Goal: Find specific fact: Find contact information

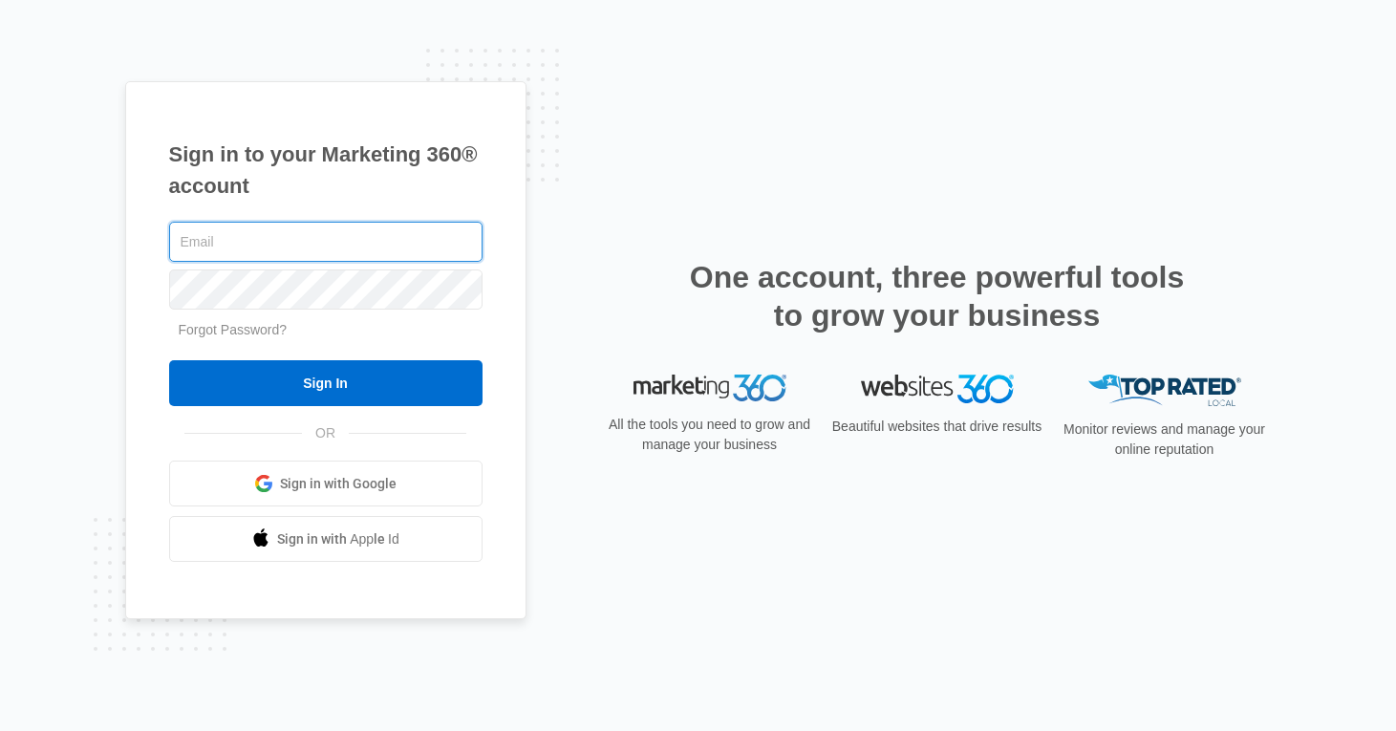
type input "[PERSON_NAME][EMAIL_ADDRESS][PERSON_NAME][DOMAIN_NAME]"
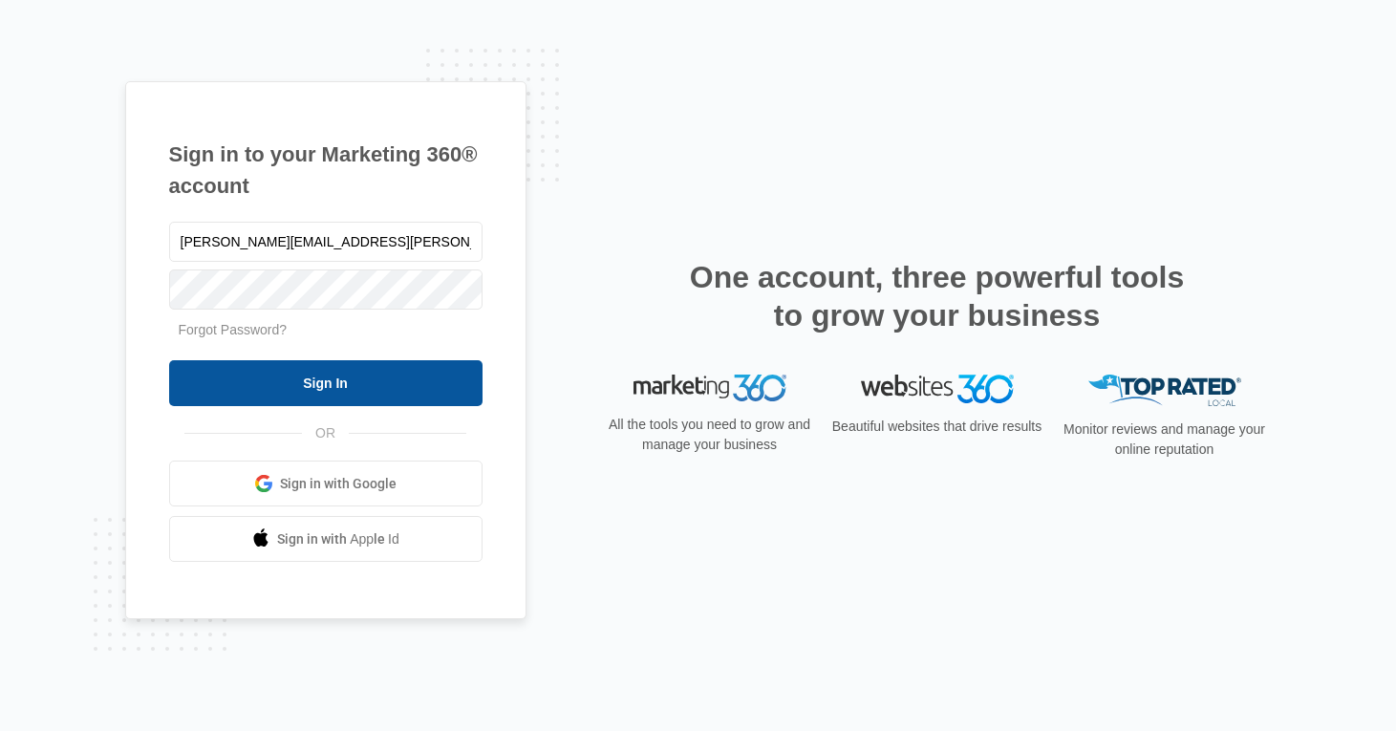
click at [316, 373] on input "Sign In" at bounding box center [325, 383] width 313 height 46
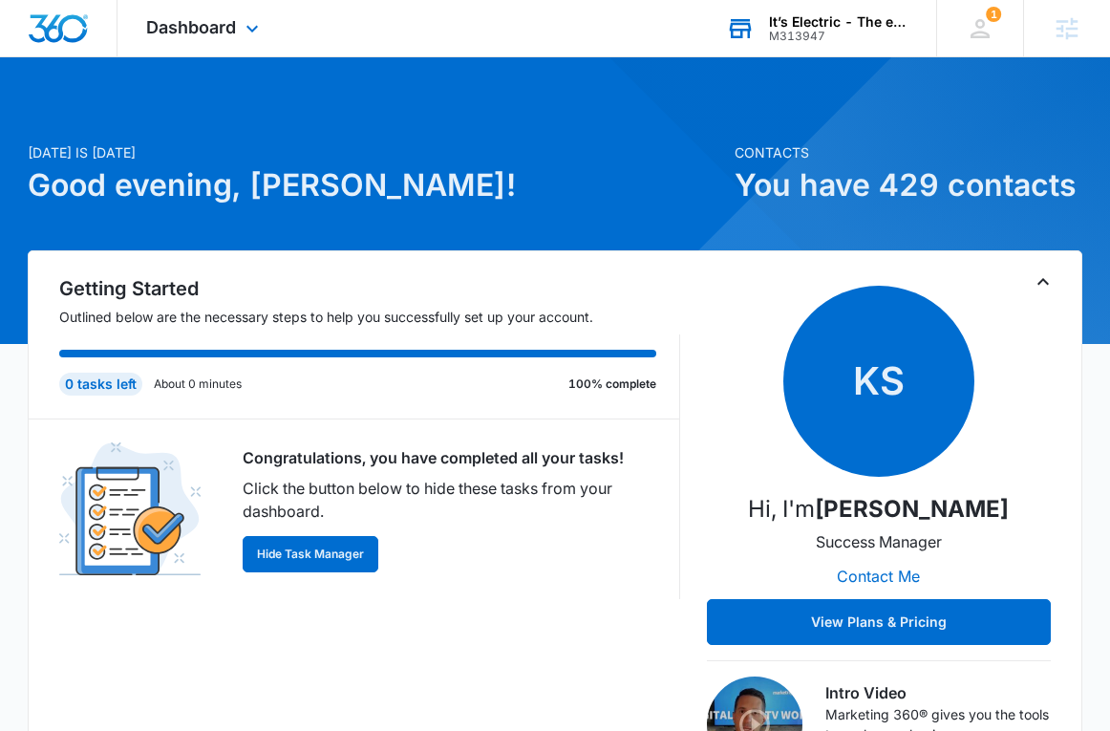
click at [782, 33] on div "M313947" at bounding box center [838, 36] width 139 height 13
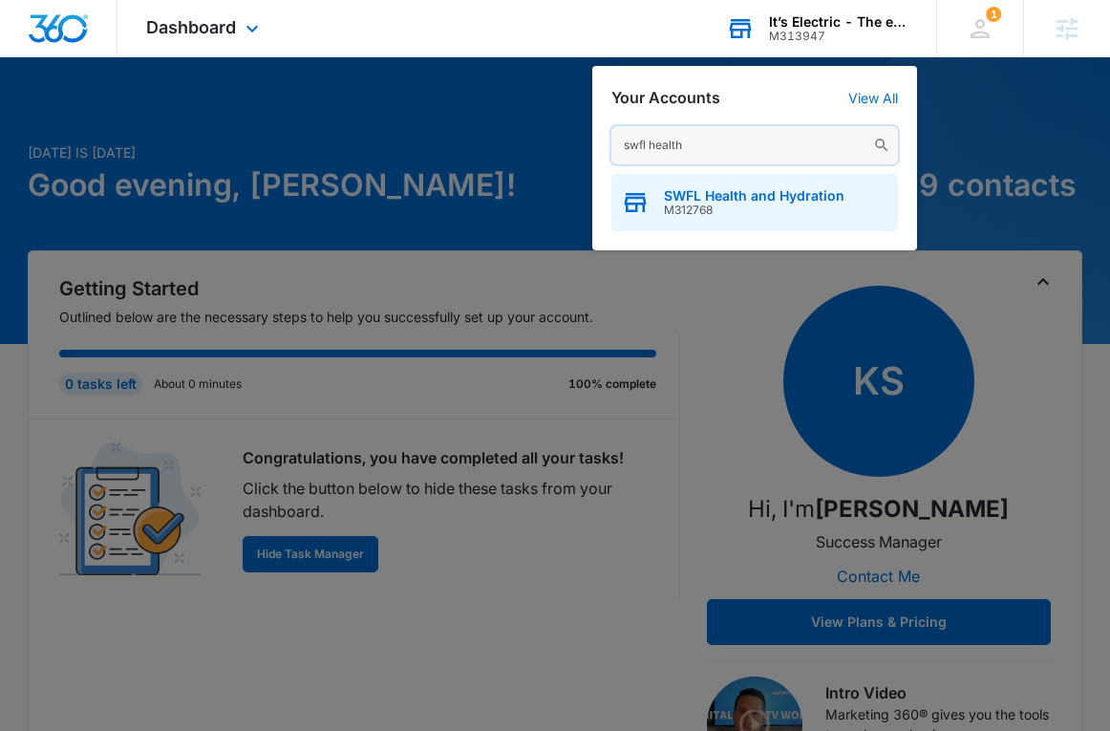
type input "swfl health"
click at [720, 192] on span "SWFL Health and Hydration" at bounding box center [754, 195] width 181 height 15
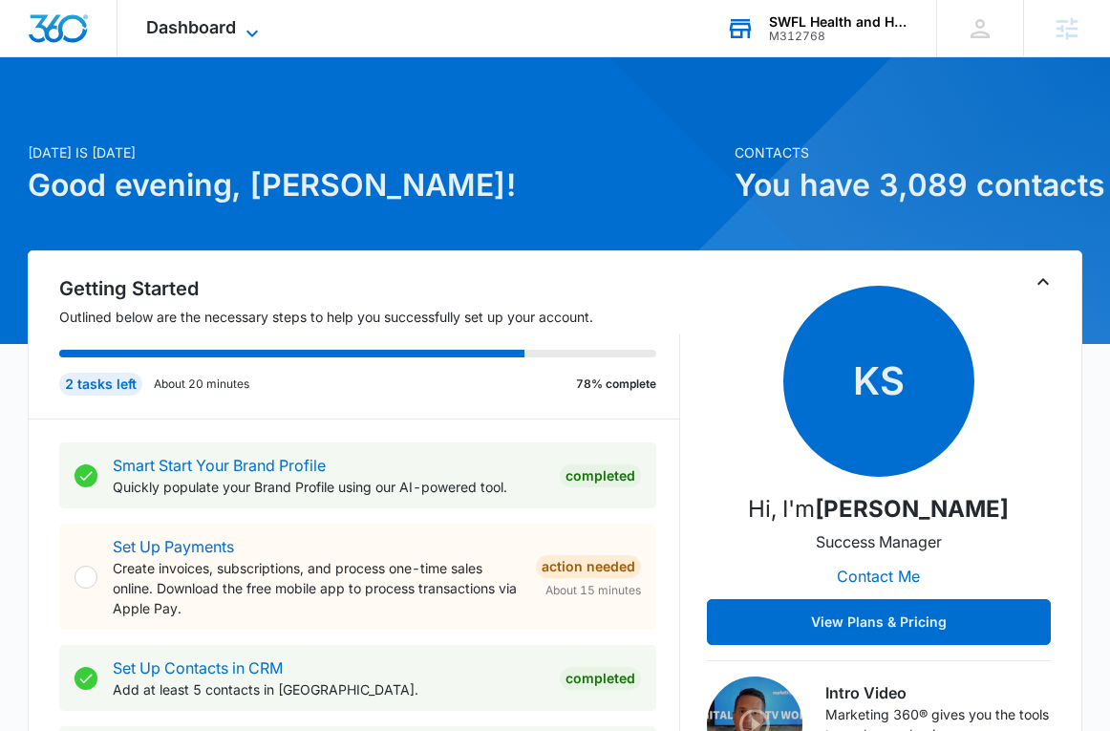
click at [212, 23] on span "Dashboard" at bounding box center [191, 27] width 90 height 20
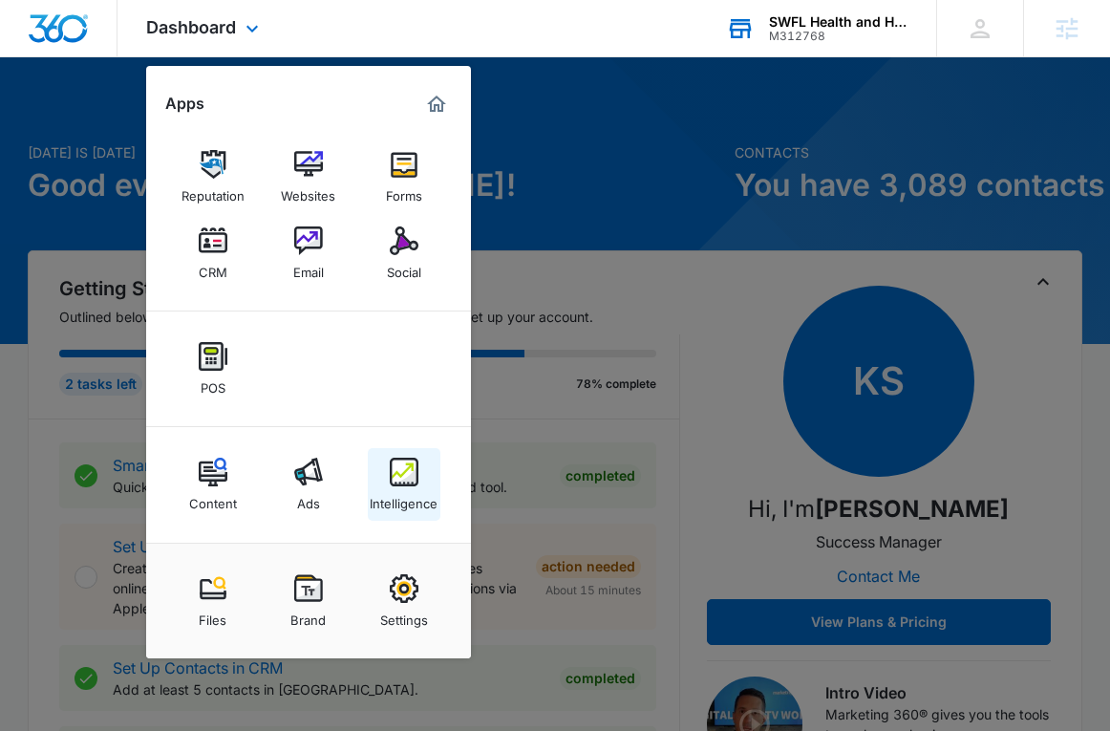
click at [395, 471] on img at bounding box center [404, 472] width 29 height 29
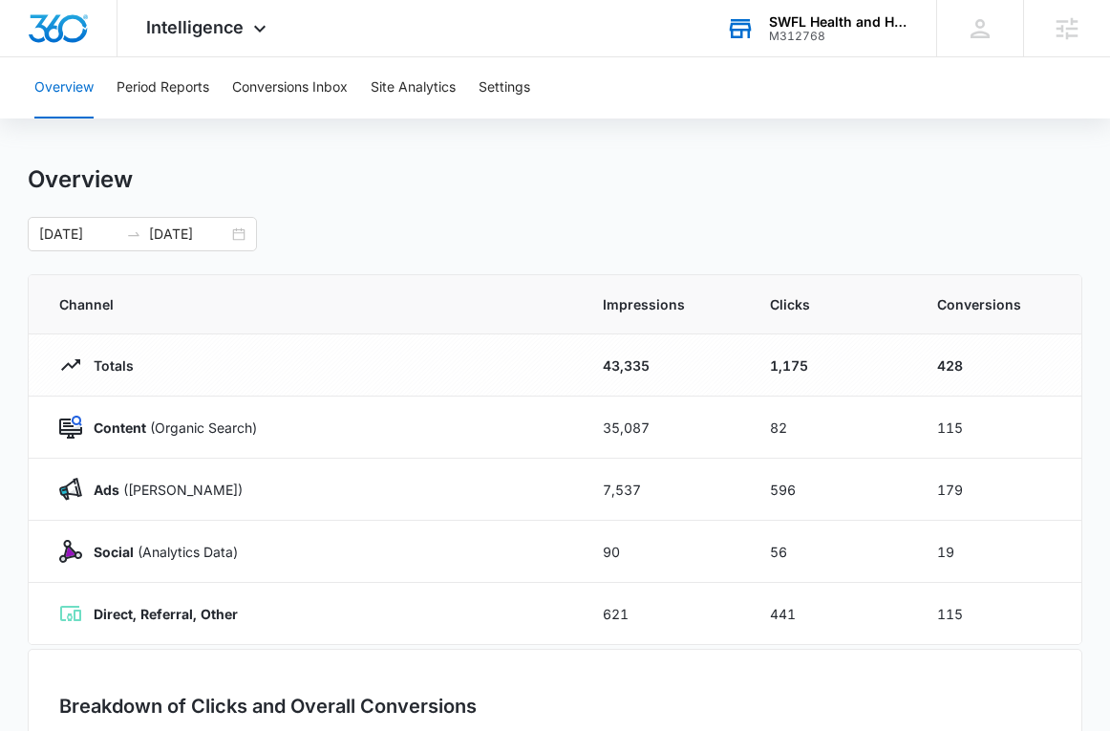
scroll to position [11, 0]
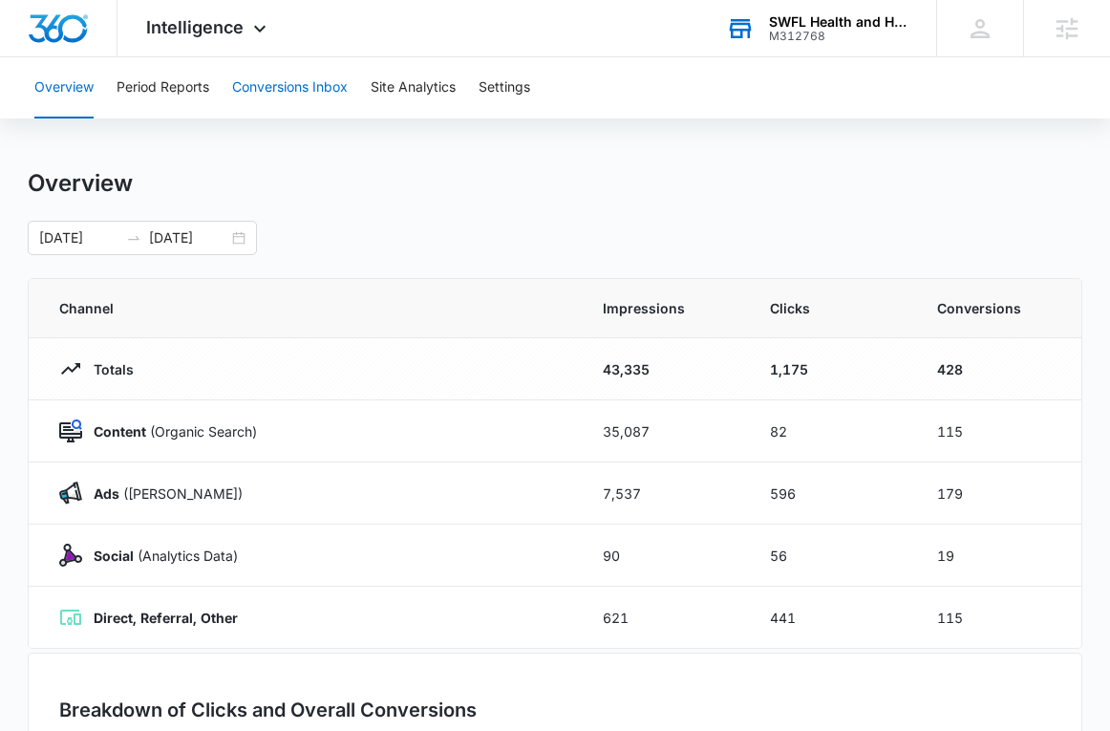
click at [262, 98] on button "Conversions Inbox" at bounding box center [290, 87] width 116 height 61
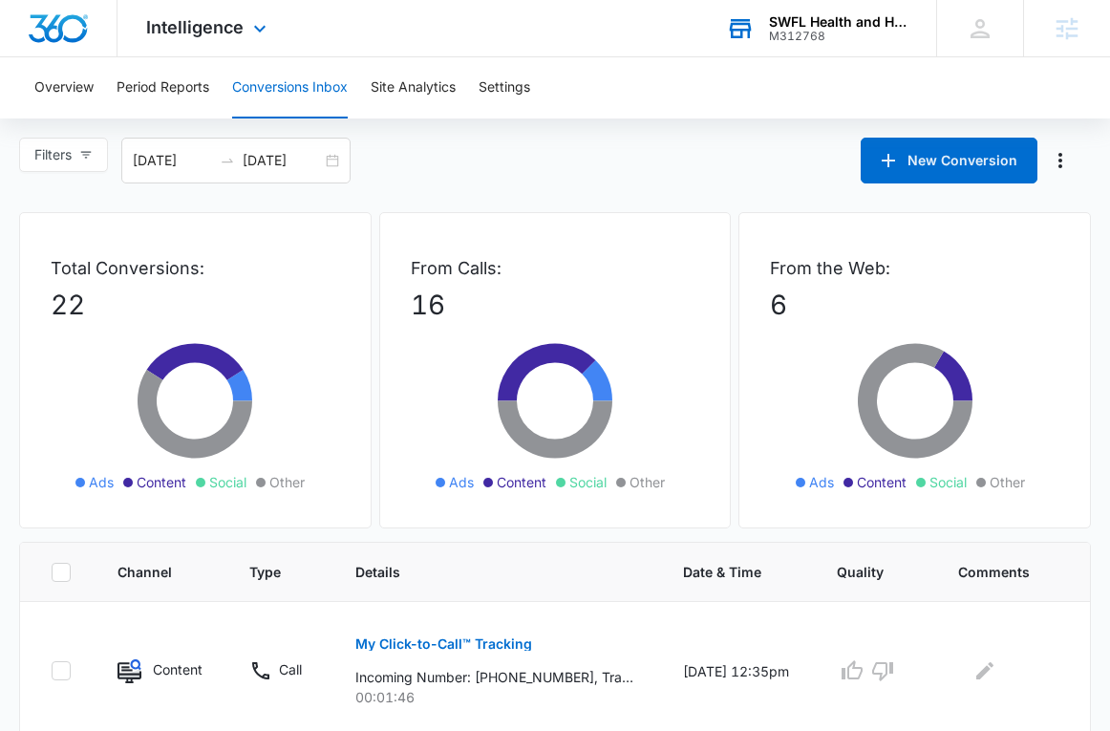
click at [177, 50] on div "Intelligence Apps Reputation Websites Forms CRM Email Social POS Content Ads In…" at bounding box center [208, 28] width 182 height 56
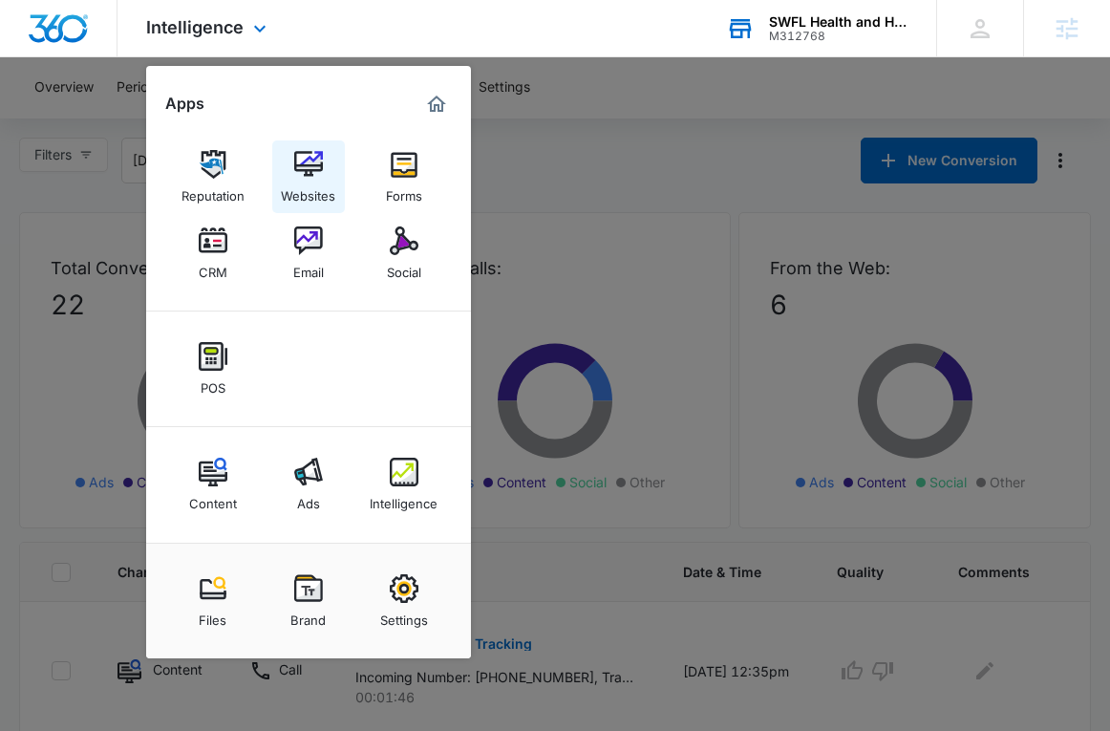
click at [300, 160] on img at bounding box center [308, 164] width 29 height 29
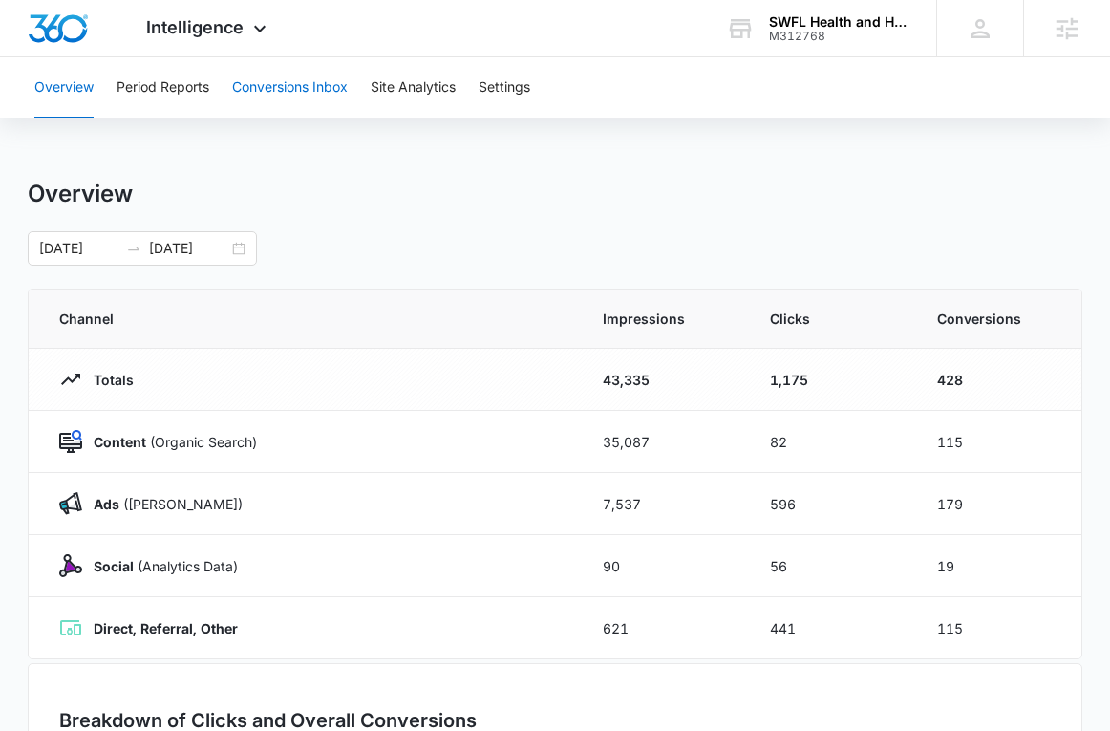
click at [245, 74] on button "Conversions Inbox" at bounding box center [290, 87] width 116 height 61
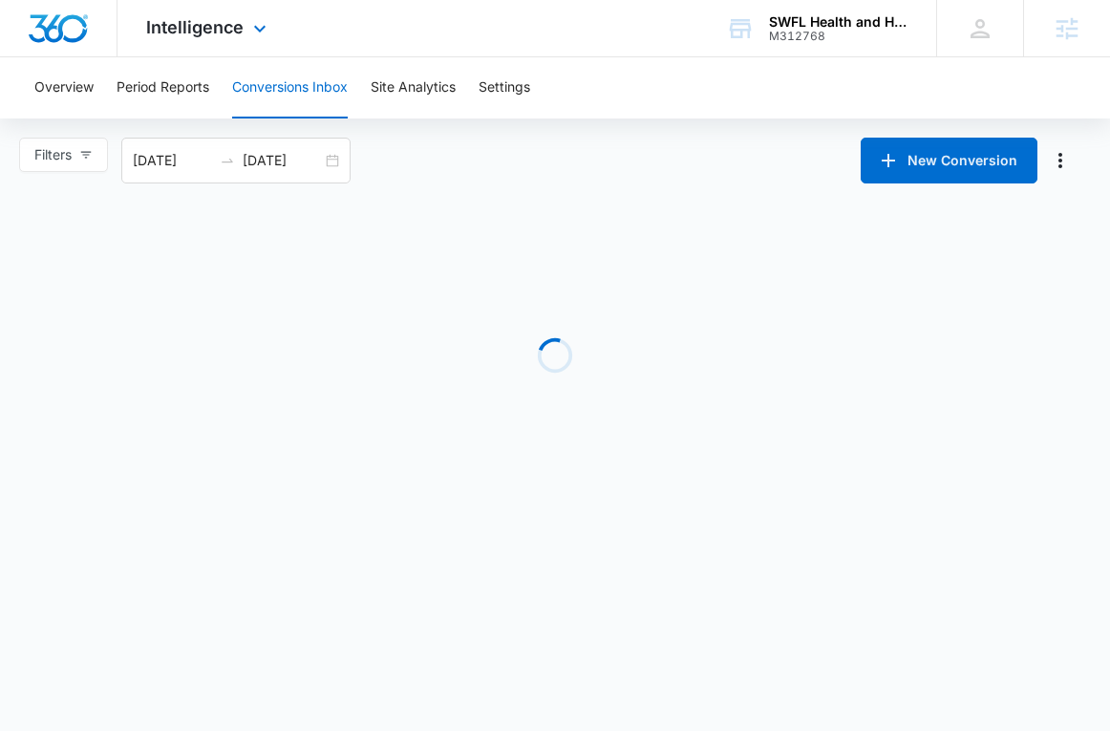
click at [218, 37] on div "Intelligence Apps Reputation Websites Forms CRM Email Social POS Content Ads In…" at bounding box center [208, 28] width 182 height 56
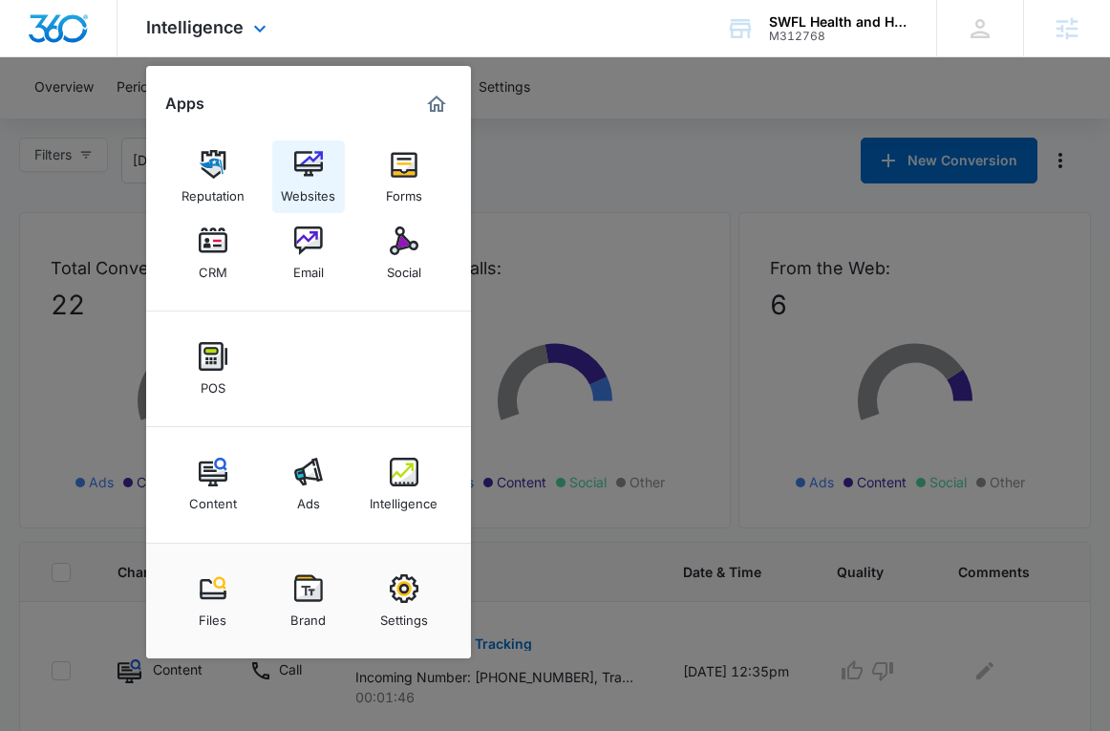
click at [310, 176] on img at bounding box center [308, 164] width 29 height 29
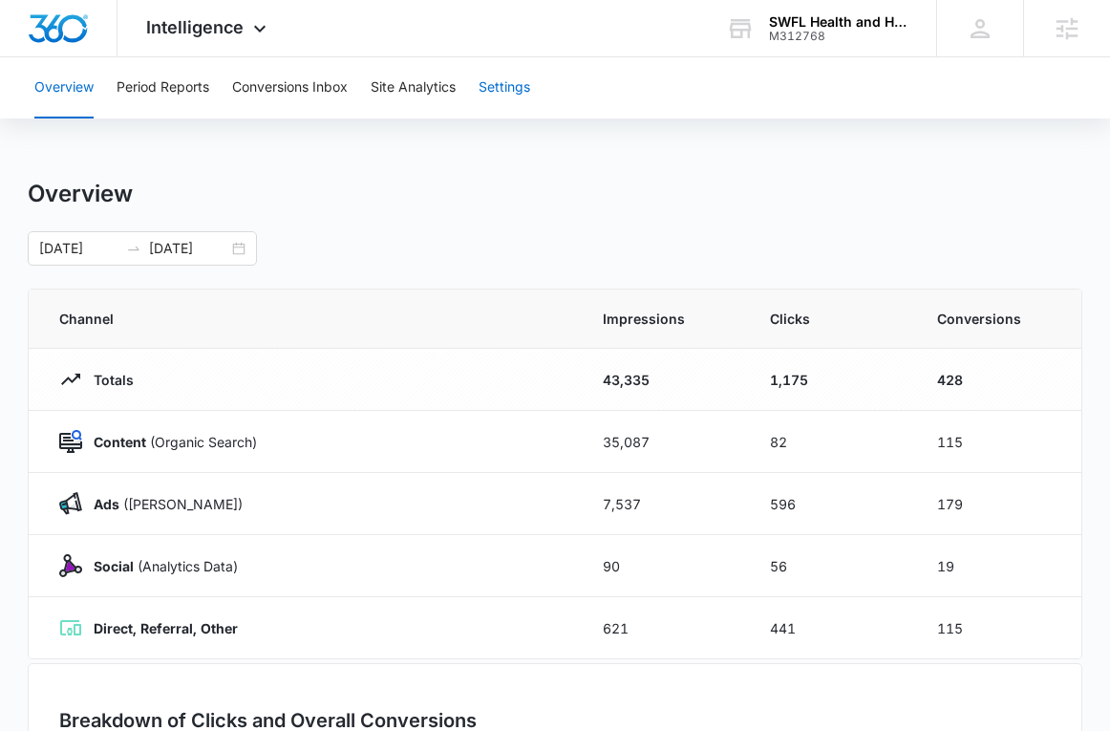
click at [511, 93] on button "Settings" at bounding box center [505, 87] width 52 height 61
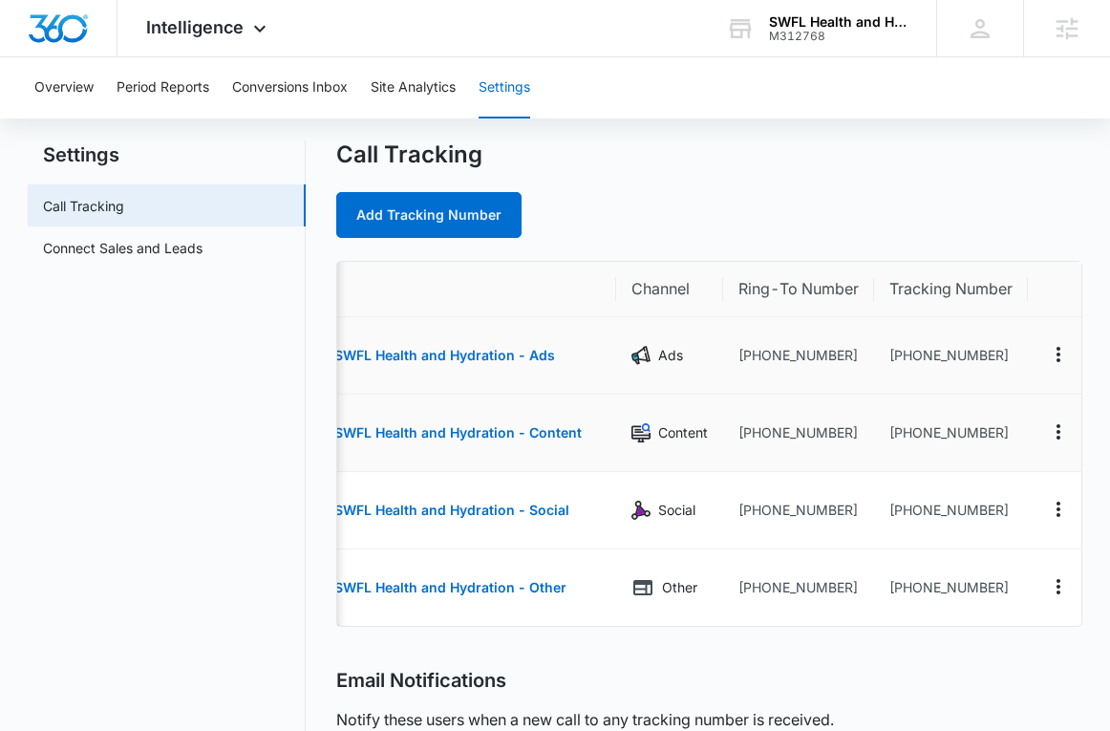
scroll to position [0, 116]
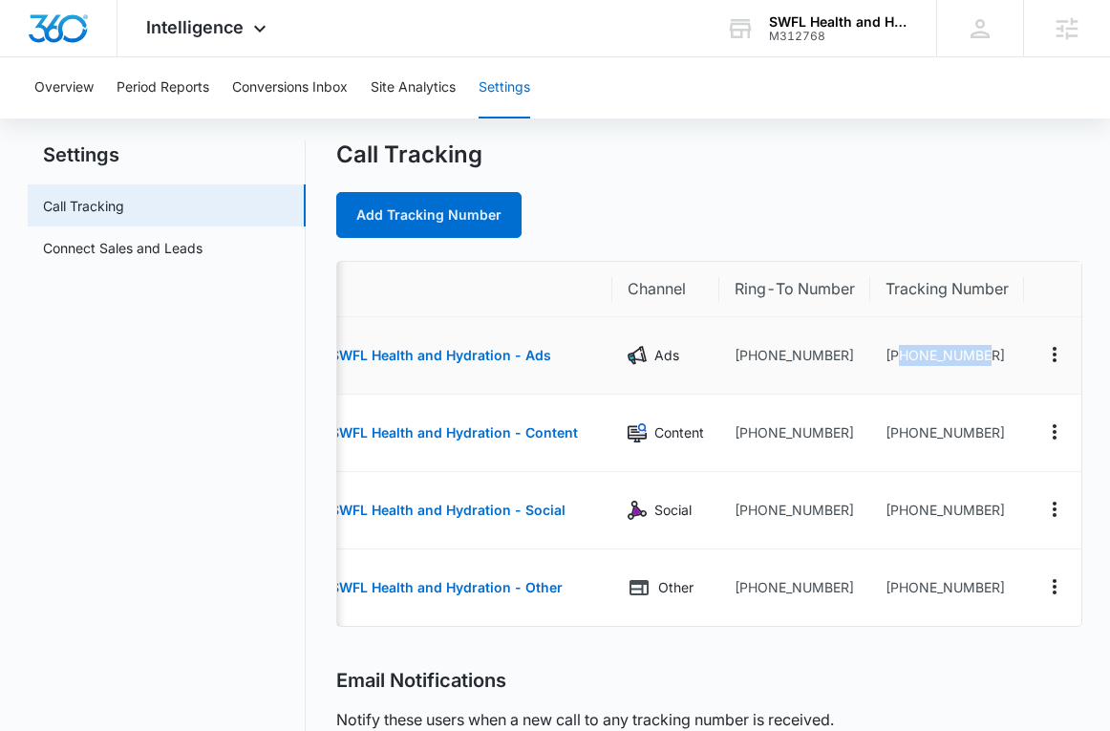
drag, startPoint x: 993, startPoint y: 359, endPoint x: 896, endPoint y: 360, distance: 96.5
click at [896, 360] on td "[PHONE_NUMBER]" at bounding box center [947, 355] width 154 height 77
drag, startPoint x: 984, startPoint y: 436, endPoint x: 901, endPoint y: 436, distance: 83.1
click at [901, 436] on td "[PHONE_NUMBER]" at bounding box center [947, 433] width 154 height 77
copy td "2393870577"
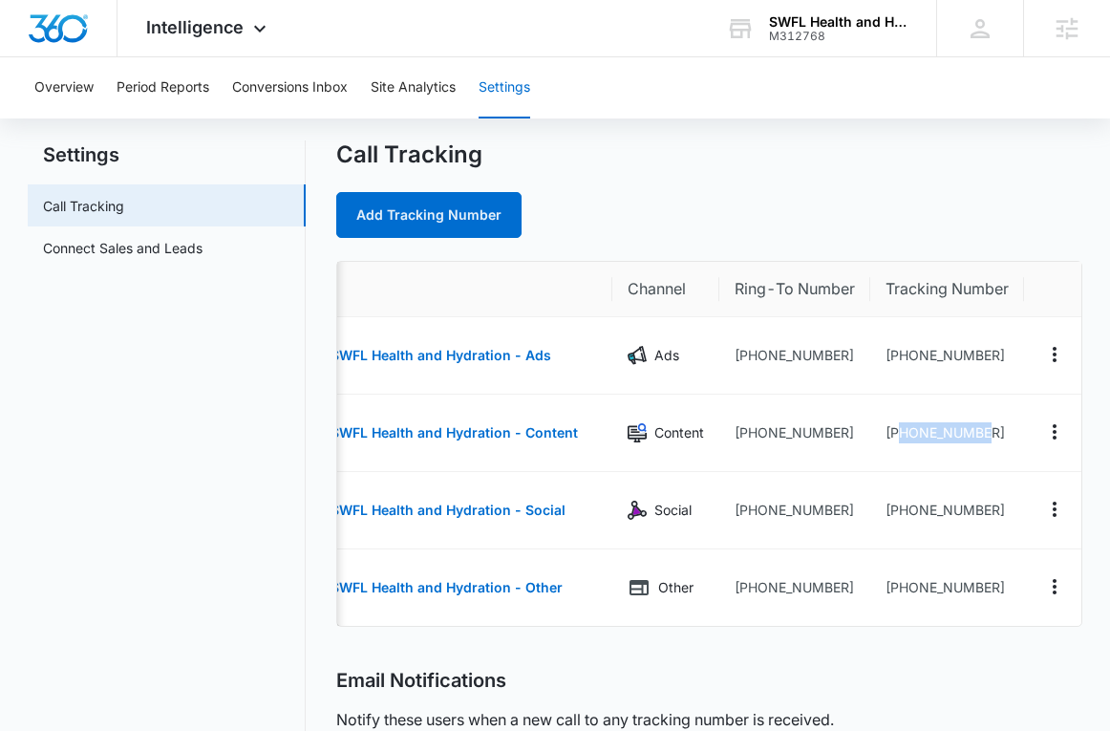
click at [676, 122] on div "Overview Period Reports Conversions Inbox Site Analytics Settings Settings Call…" at bounding box center [555, 642] width 1110 height 1249
click at [193, 36] on span "Intelligence" at bounding box center [194, 27] width 97 height 20
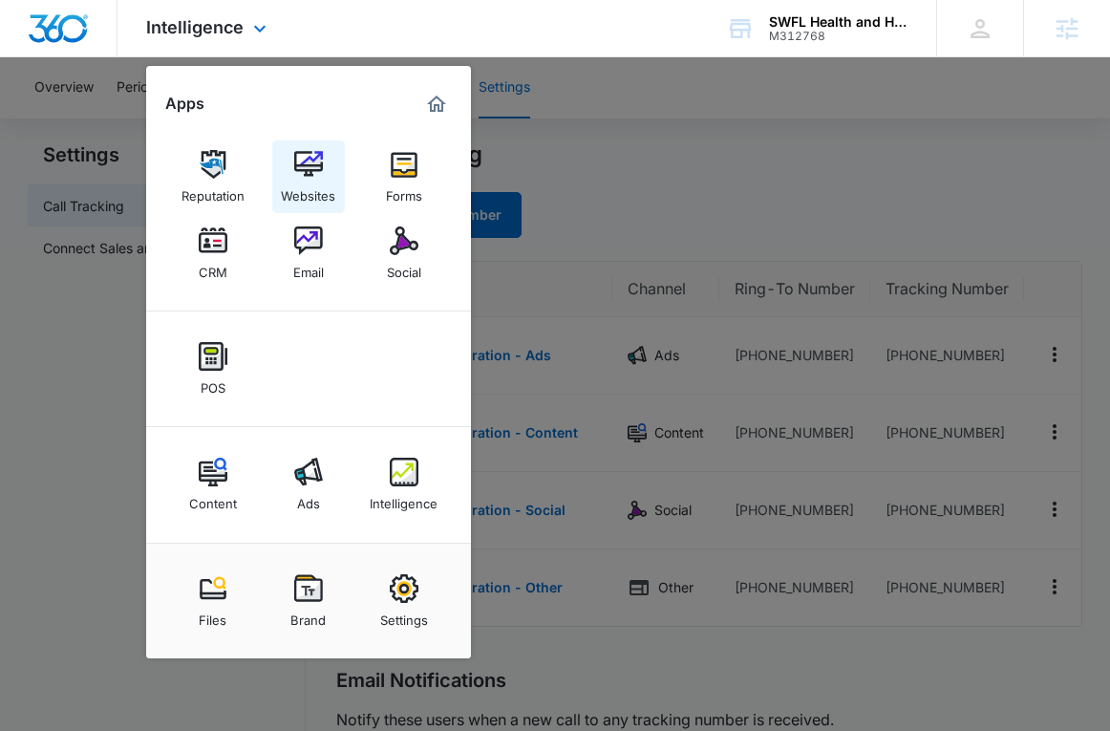
click at [294, 175] on img at bounding box center [308, 164] width 29 height 29
